Goal: Find specific page/section: Find specific page/section

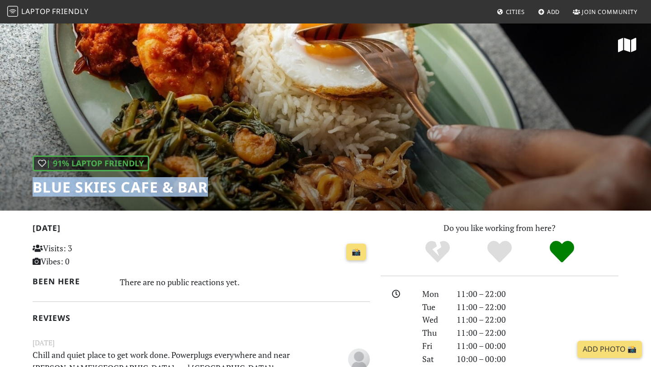
drag, startPoint x: 30, startPoint y: 185, endPoint x: 208, endPoint y: 179, distance: 177.4
click at [208, 179] on div "| 91% Laptop Friendly Blue Skies Cafe & Bar" at bounding box center [325, 117] width 651 height 188
copy h1 "Blue Skies Cafe & Bar"
